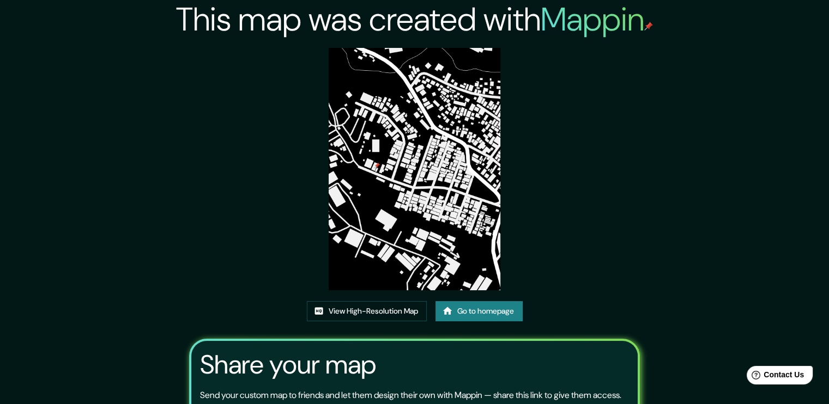
click at [449, 305] on link "Go to homepage" at bounding box center [478, 311] width 87 height 20
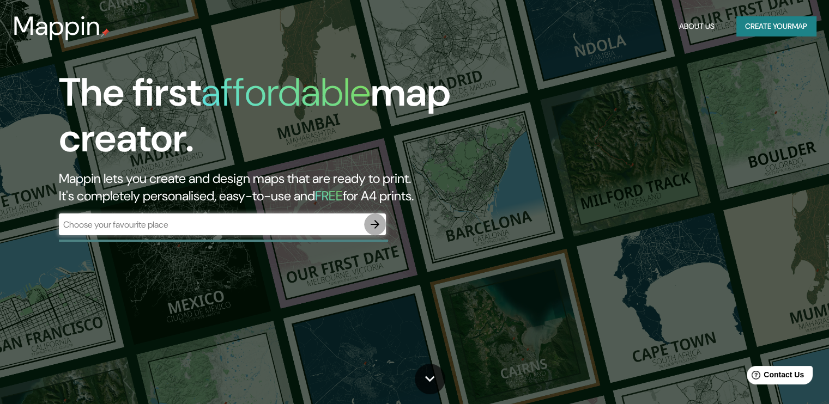
click at [370, 228] on icon "button" at bounding box center [374, 224] width 13 height 13
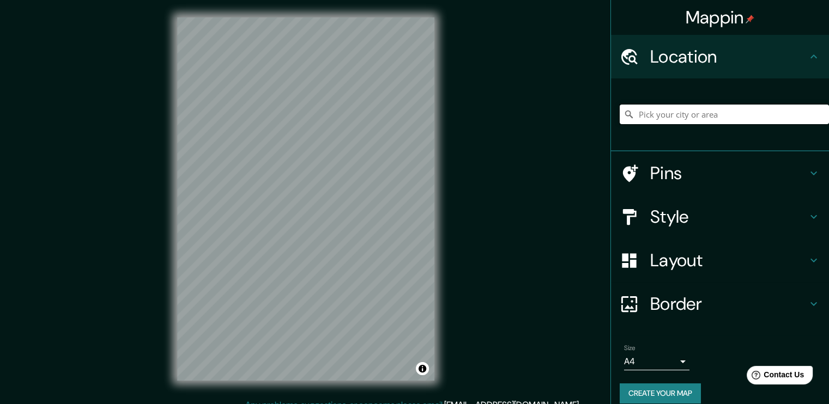
click at [697, 115] on input "Pick your city or area" at bounding box center [723, 115] width 209 height 20
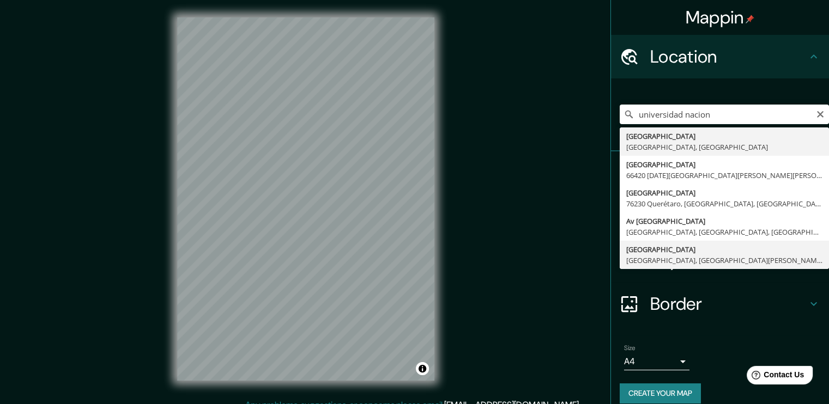
type input "[GEOGRAPHIC_DATA], [GEOGRAPHIC_DATA], [GEOGRAPHIC_DATA][PERSON_NAME], [GEOGRAPH…"
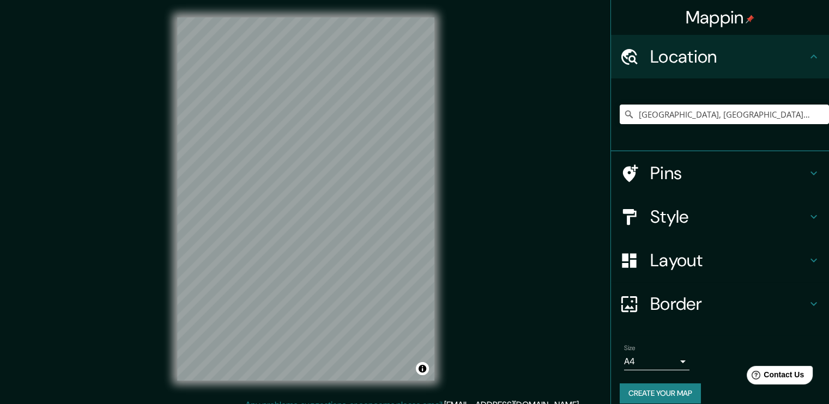
click at [268, 8] on div "© Mapbox © OpenStreetMap Improve this map" at bounding box center [306, 199] width 292 height 399
click at [685, 216] on h4 "Estilo" at bounding box center [728, 217] width 157 height 22
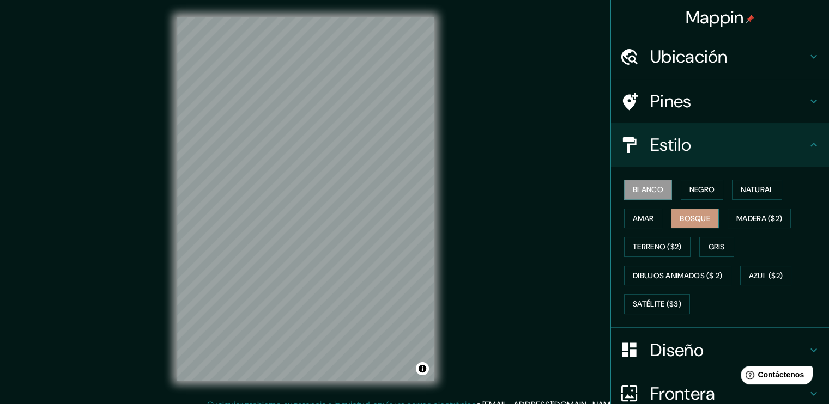
click at [698, 214] on font "Bosque" at bounding box center [694, 219] width 31 height 14
click at [662, 301] on font "Satélite ($3)" at bounding box center [656, 304] width 48 height 14
